Goal: Task Accomplishment & Management: Use online tool/utility

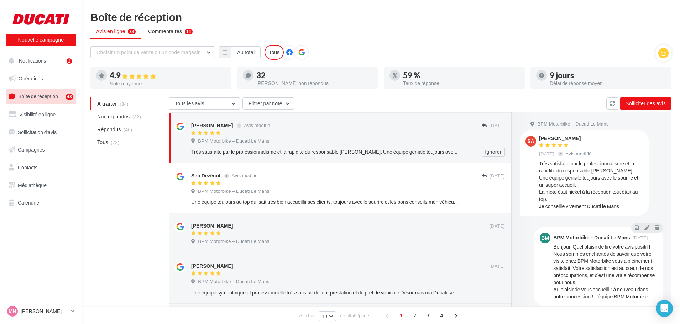
click at [398, 131] on div at bounding box center [336, 134] width 291 height 6
click at [366, 151] on div "Très satisfaite par le professionnalisme et la rapidité du responsable Morgan. …" at bounding box center [324, 151] width 267 height 7
click at [383, 148] on div "Très satisfaite par le professionnalisme et la rapidité du responsable Morgan. …" at bounding box center [324, 151] width 267 height 7
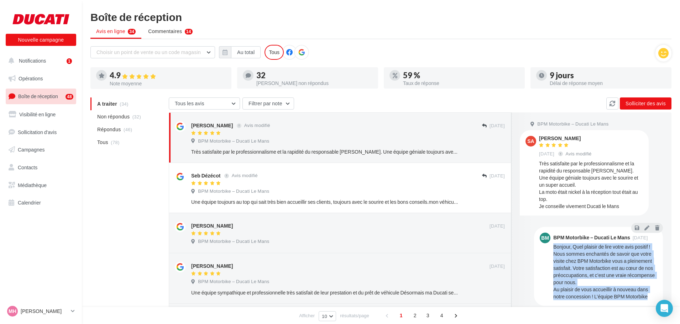
drag, startPoint x: 554, startPoint y: 244, endPoint x: 646, endPoint y: 301, distance: 107.8
click at [646, 301] on div "BM BPM Motorbike – Ducati Le Mans 19 sept. Bonjour, Quel plaisir de lire votre …" at bounding box center [598, 266] width 129 height 79
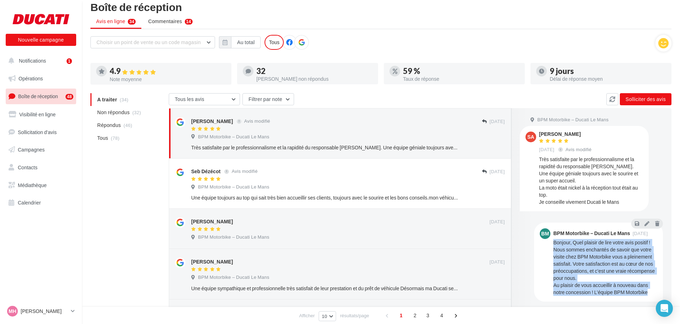
scroll to position [6, 0]
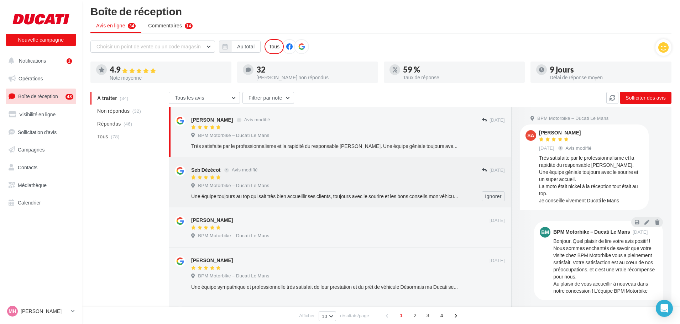
click at [387, 194] on div "Une équipe toujours au top qui sait très bien accueillir ses clients, toujours …" at bounding box center [324, 196] width 267 height 7
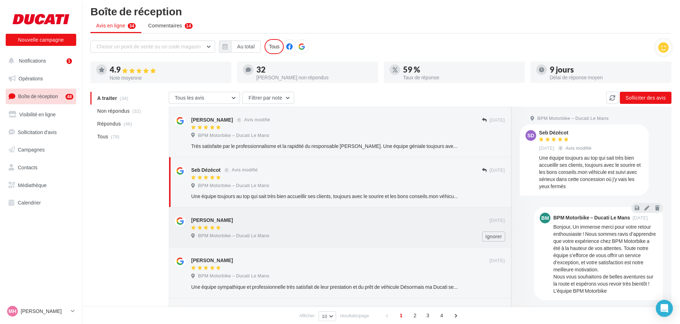
click at [407, 220] on div "Jean-Paul Maillard" at bounding box center [340, 219] width 298 height 7
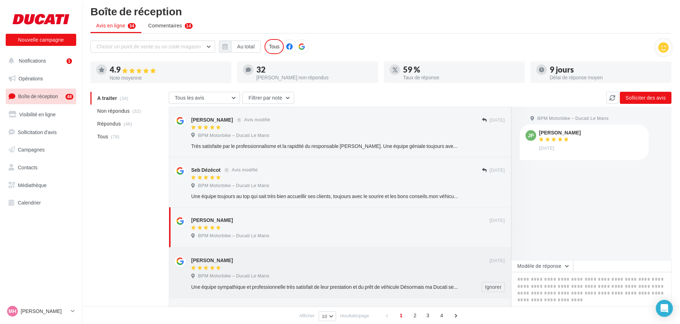
click at [340, 279] on div "BPM Motorbike – Ducati Le Mans" at bounding box center [348, 277] width 314 height 8
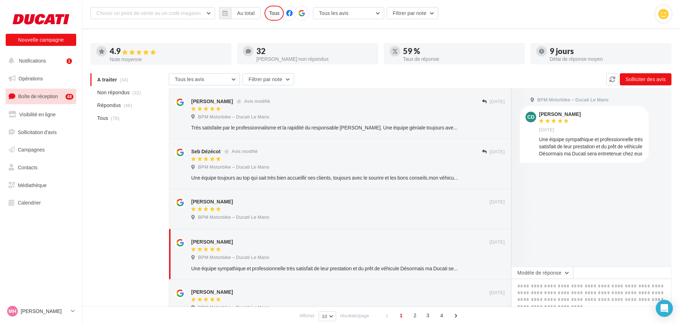
scroll to position [77, 0]
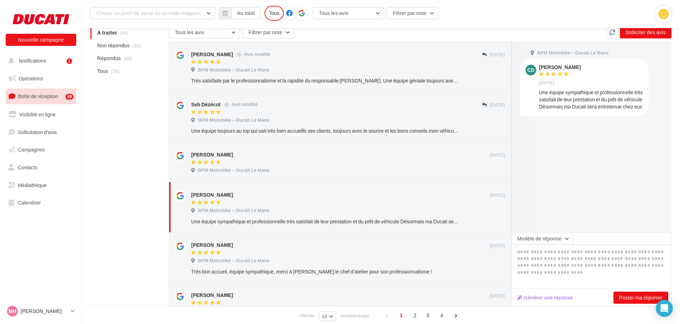
click at [609, 107] on div "Une équipe sympathique et professionnelle très satisfait de leur prestation et …" at bounding box center [591, 99] width 104 height 21
click at [286, 268] on div "Très bon accueil, équipe sympathique, merci à Jonathan le chef d’atelier pour s…" at bounding box center [324, 271] width 267 height 7
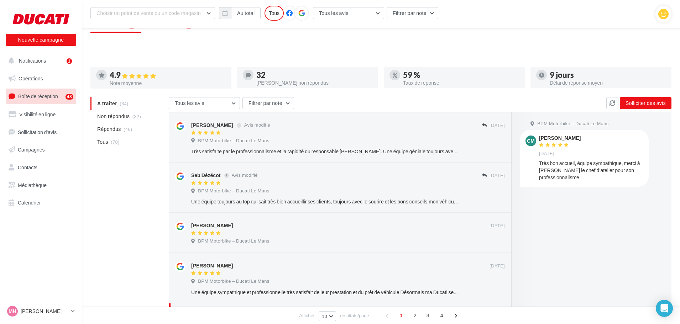
scroll to position [6, 0]
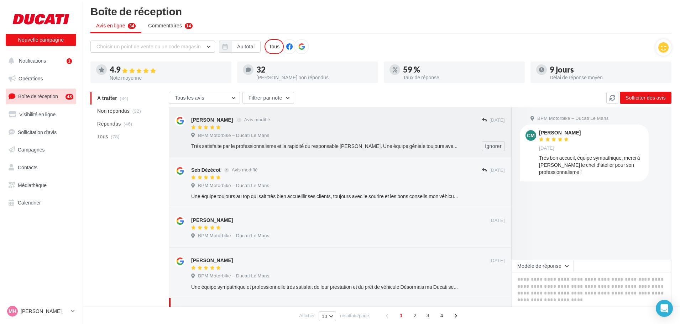
click at [402, 131] on div "Sylvie Albert Avis modifié 18 sept. BPM Motorbike – Ducati Le Mans Très satisfa…" at bounding box center [348, 134] width 314 height 36
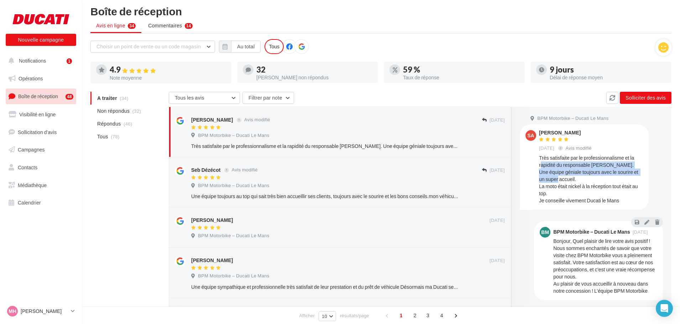
drag, startPoint x: 541, startPoint y: 162, endPoint x: 573, endPoint y: 177, distance: 35.8
click at [573, 177] on div "Très satisfaite par le professionnalisme et la rapidité du responsable Morgan. …" at bounding box center [591, 180] width 104 height 50
click at [572, 170] on div "Très satisfaite par le professionnalisme et la rapidité du responsable Morgan. …" at bounding box center [591, 180] width 104 height 50
click at [562, 190] on div "Très satisfaite par le professionnalisme et la rapidité du responsable Morgan. …" at bounding box center [591, 180] width 104 height 50
click at [562, 191] on div "Très satisfaite par le professionnalisme et la rapidité du responsable Morgan. …" at bounding box center [591, 180] width 104 height 50
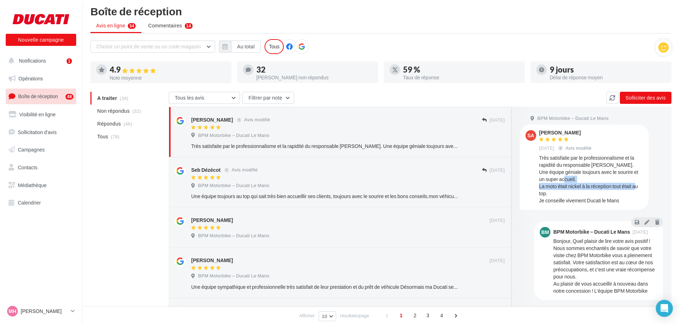
click at [562, 191] on div "Très satisfaite par le professionnalisme et la rapidité du responsable Morgan. …" at bounding box center [591, 180] width 104 height 50
click at [563, 202] on div "Très satisfaite par le professionnalisme et la rapidité du responsable Morgan. …" at bounding box center [591, 180] width 104 height 50
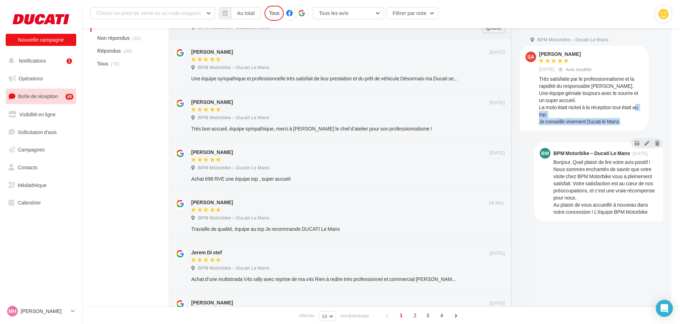
scroll to position [326, 0]
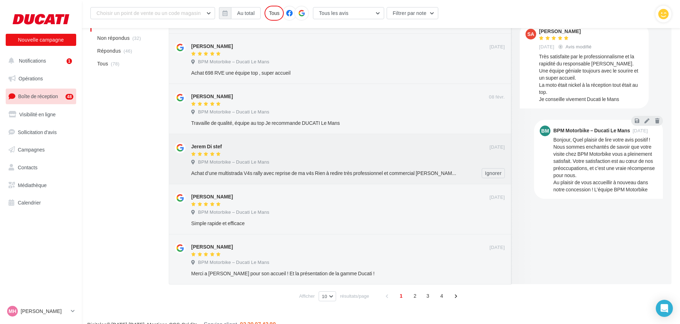
click at [385, 160] on div "BPM Motorbike – Ducati Le Mans" at bounding box center [348, 163] width 314 height 8
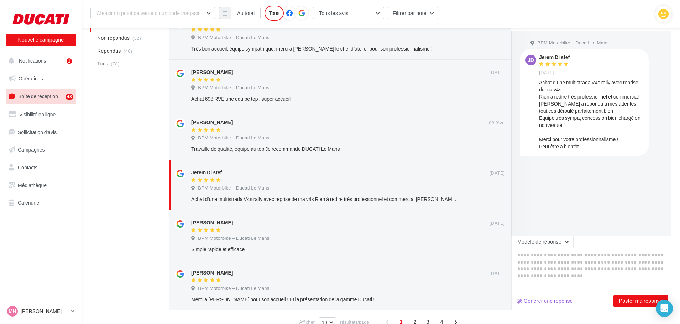
scroll to position [255, 0]
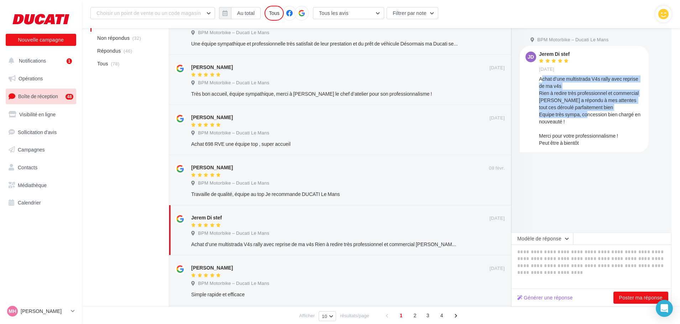
drag, startPoint x: 541, startPoint y: 76, endPoint x: 603, endPoint y: 113, distance: 71.8
click at [603, 113] on div "Achat d’une multistrada V4s rally avec reprise de ma v4s Rien à redire très pro…" at bounding box center [591, 110] width 104 height 71
click at [601, 99] on div "Achat d’une multistrada V4s rally avec reprise de ma v4s Rien à redire très pro…" at bounding box center [591, 110] width 104 height 71
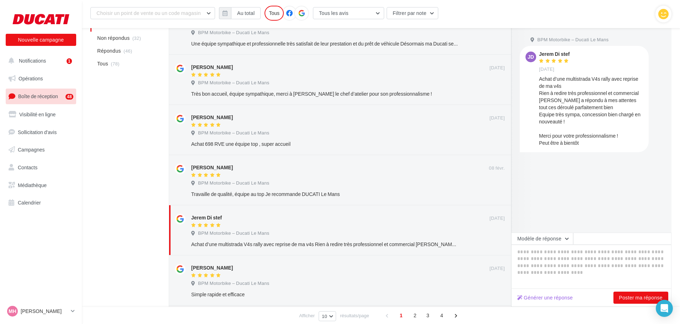
click at [601, 99] on div "Achat d’une multistrada V4s rally avec reprise de ma v4s Rien à redire très pro…" at bounding box center [591, 110] width 104 height 71
click at [597, 104] on div "Achat d’une multistrada V4s rally avec reprise de ma v4s Rien à redire très pro…" at bounding box center [591, 110] width 104 height 71
click at [596, 116] on div "Achat d’une multistrada V4s rally avec reprise de ma v4s Rien à redire très pro…" at bounding box center [591, 110] width 104 height 71
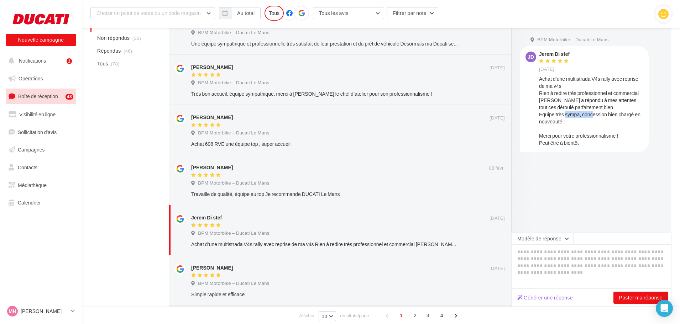
click at [596, 116] on div "Achat d’une multistrada V4s rally avec reprise de ma v4s Rien à redire très pro…" at bounding box center [591, 110] width 104 height 71
click at [593, 125] on div "Achat d’une multistrada V4s rally avec reprise de ma v4s Rien à redire très pro…" at bounding box center [591, 110] width 104 height 71
click at [609, 111] on div "Achat d’une multistrada V4s rally avec reprise de ma v4s Rien à redire très pro…" at bounding box center [591, 110] width 104 height 71
click at [46, 60] on button "Notifications 1" at bounding box center [39, 60] width 71 height 15
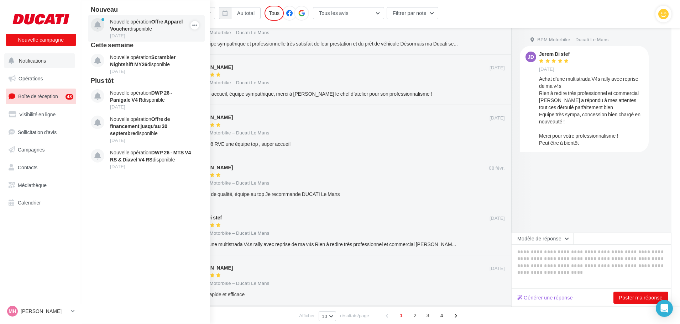
click at [166, 33] on div "03 oct." at bounding box center [151, 35] width 83 height 6
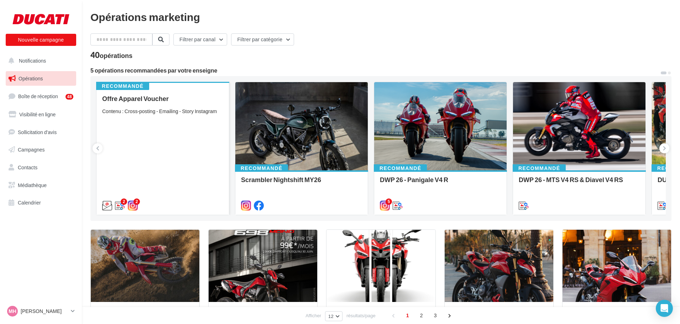
click at [126, 111] on div "Contenu : Cross-posting - Emailing - Story Instagram" at bounding box center [162, 111] width 121 height 7
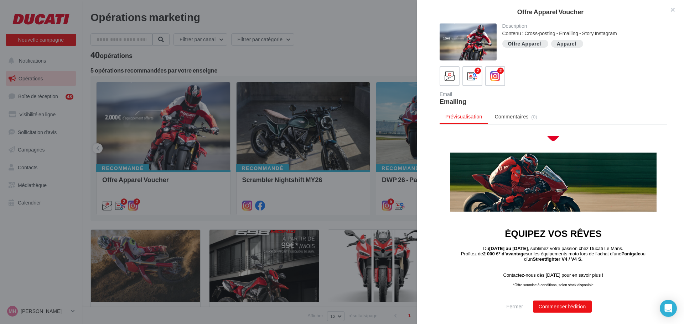
scroll to position [36, 0]
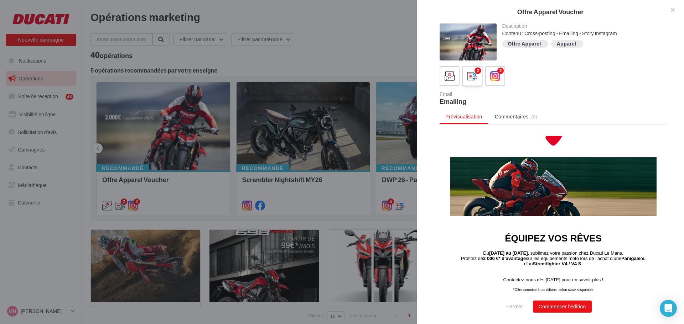
click at [475, 71] on div "2" at bounding box center [477, 71] width 6 height 6
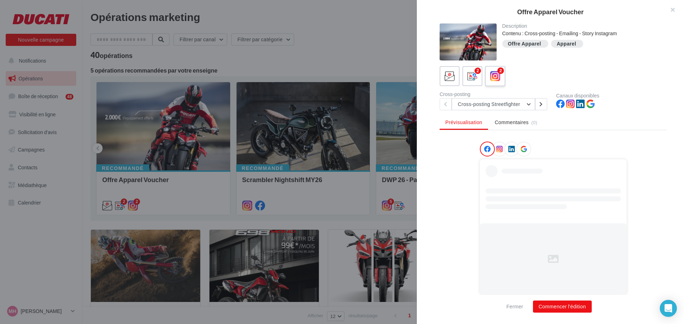
click at [498, 75] on icon at bounding box center [495, 76] width 10 height 10
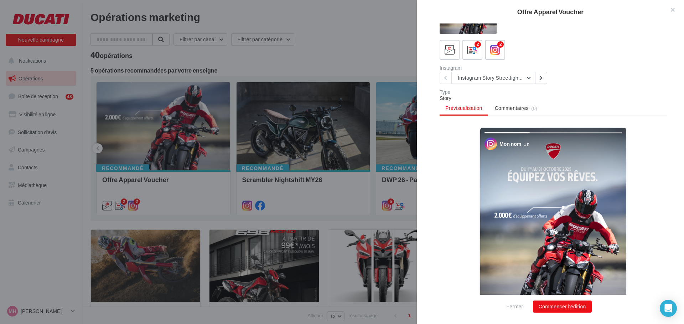
scroll to position [71, 0]
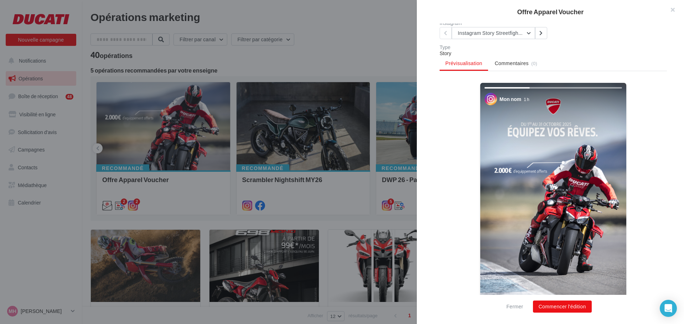
click at [573, 200] on img at bounding box center [553, 213] width 146 height 260
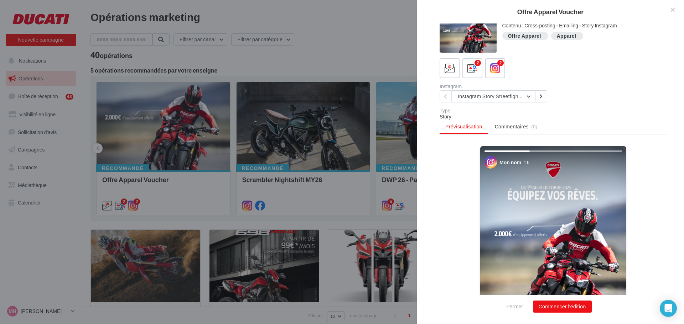
scroll to position [0, 0]
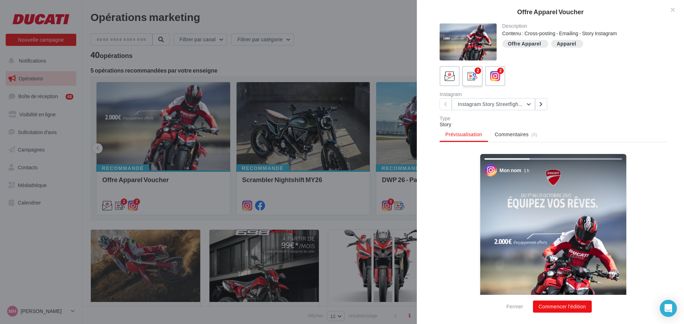
click at [475, 83] on div "2" at bounding box center [472, 76] width 13 height 13
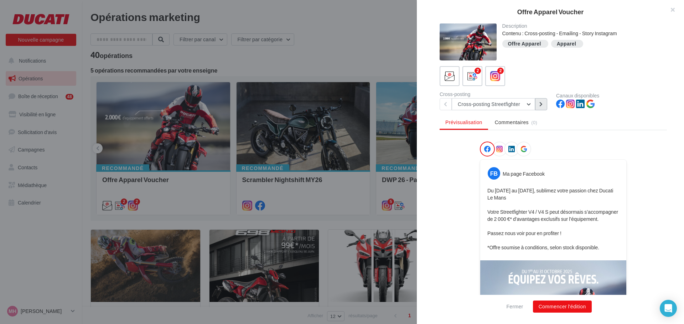
click at [538, 105] on button at bounding box center [541, 104] width 12 height 12
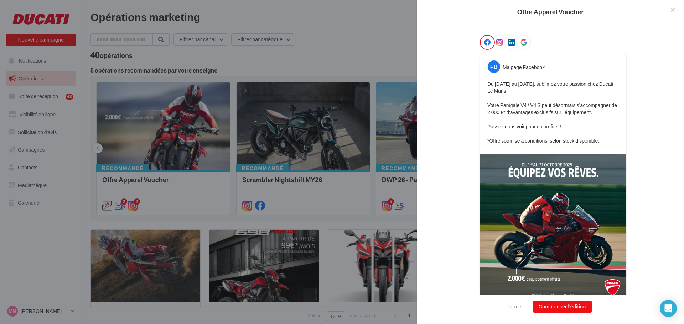
scroll to position [115, 0]
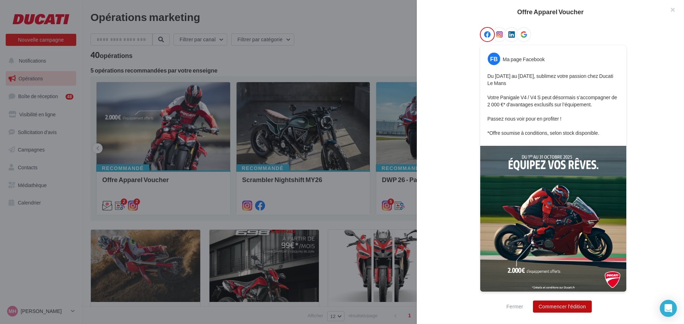
click at [575, 306] on button "Commencer l'édition" at bounding box center [562, 307] width 59 height 12
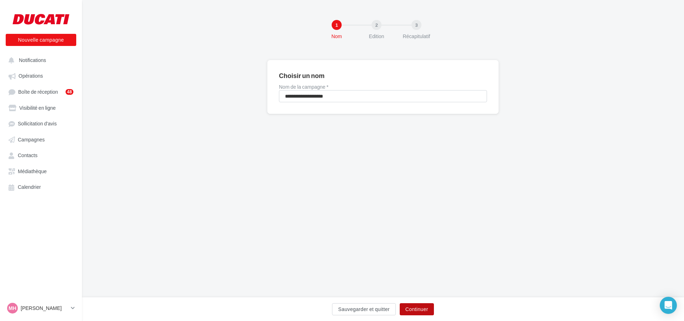
click at [428, 304] on button "Continuer" at bounding box center [417, 309] width 34 height 12
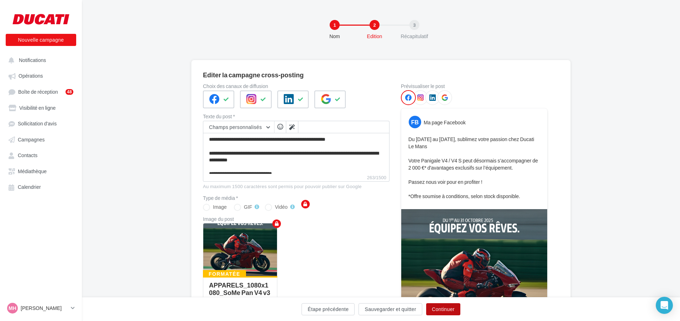
click at [443, 308] on button "Continuer" at bounding box center [443, 309] width 34 height 12
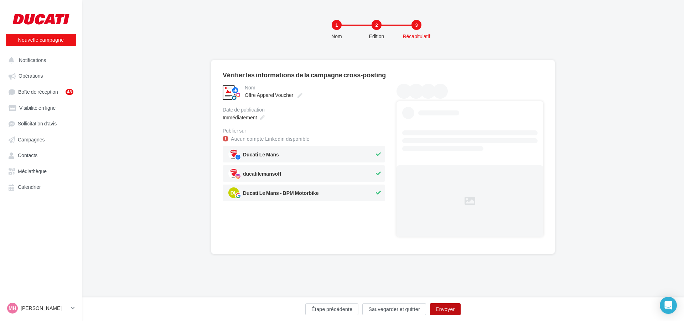
click at [443, 308] on button "Envoyer" at bounding box center [445, 309] width 31 height 12
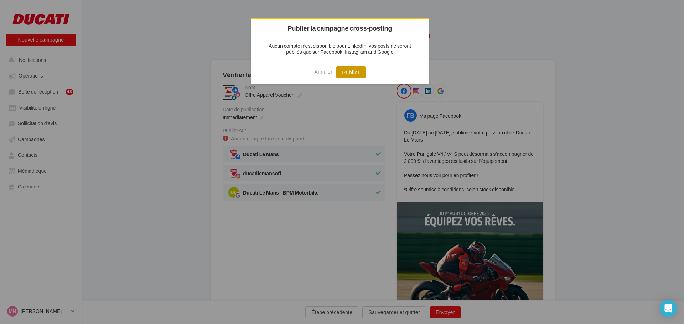
click at [350, 76] on button "Publier" at bounding box center [350, 72] width 29 height 12
